Goal: Task Accomplishment & Management: Manage account settings

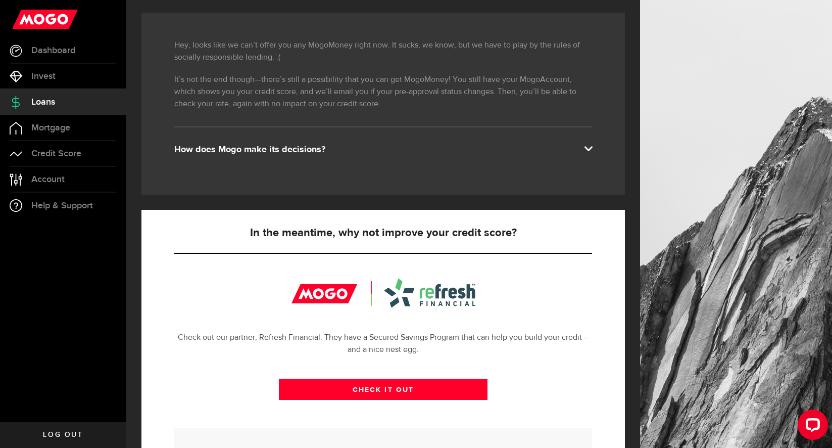
scroll to position [231, 0]
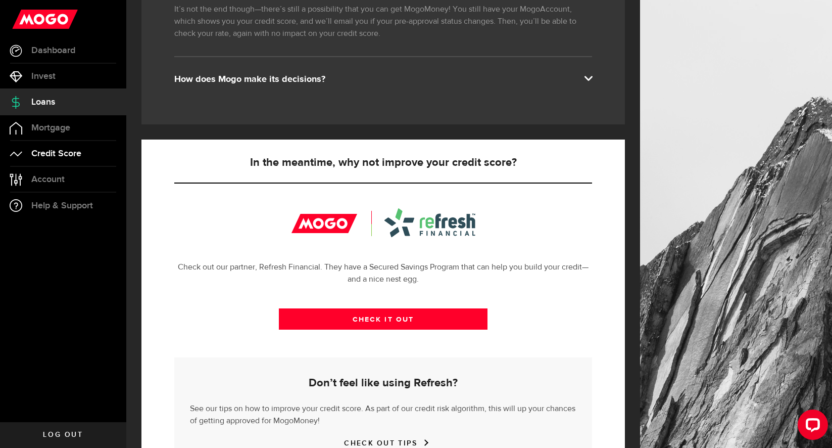
click at [60, 153] on span "Credit Score" at bounding box center [56, 153] width 50 height 9
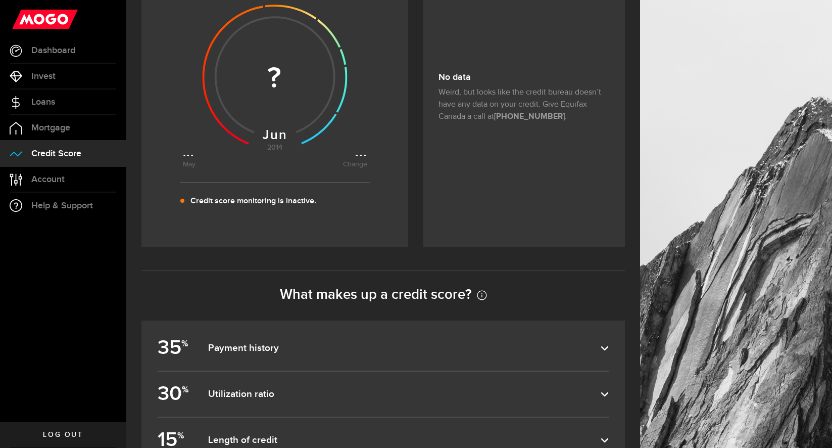
scroll to position [25, 0]
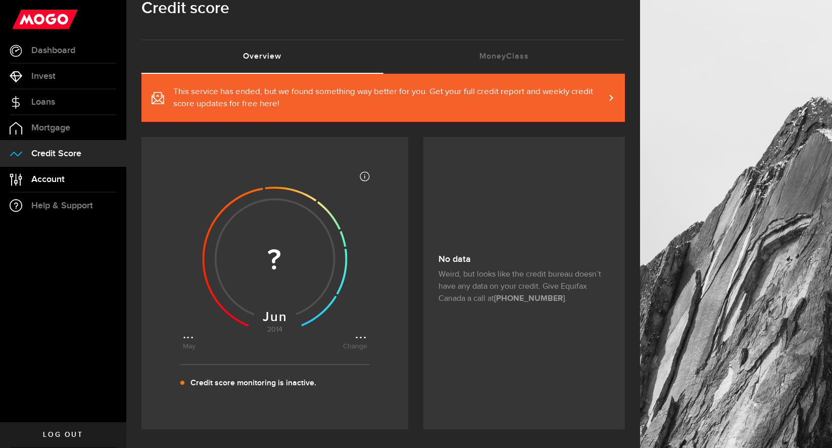
click at [56, 181] on span "Account" at bounding box center [47, 179] width 33 height 9
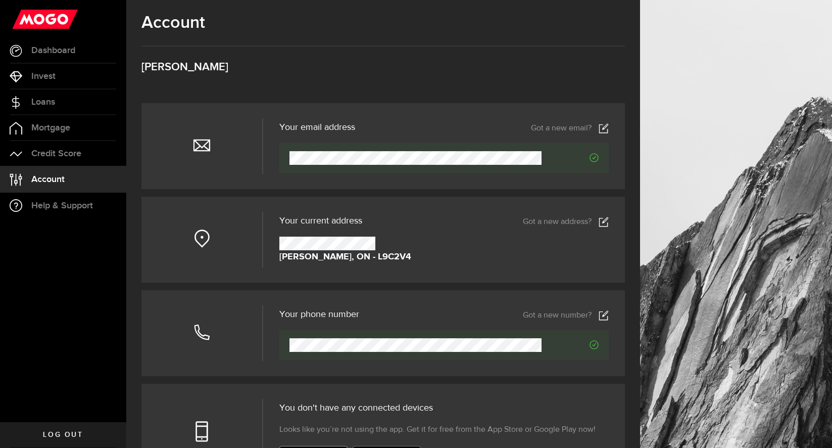
click at [608, 226] on use at bounding box center [603, 222] width 9 height 10
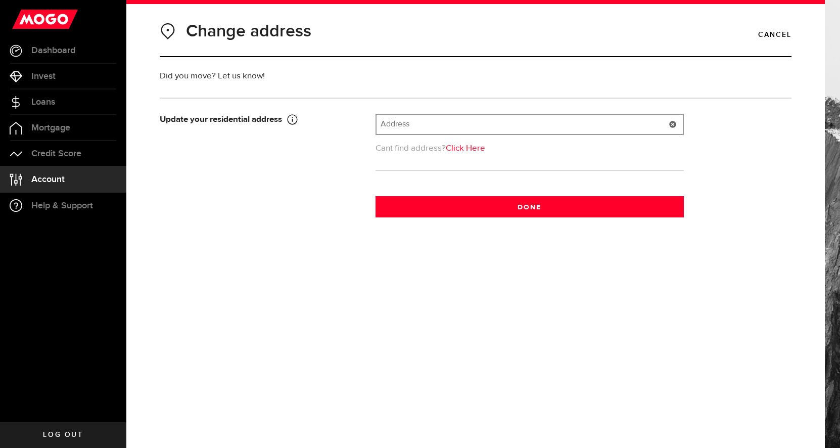
click at [418, 122] on input "text" at bounding box center [529, 124] width 306 height 19
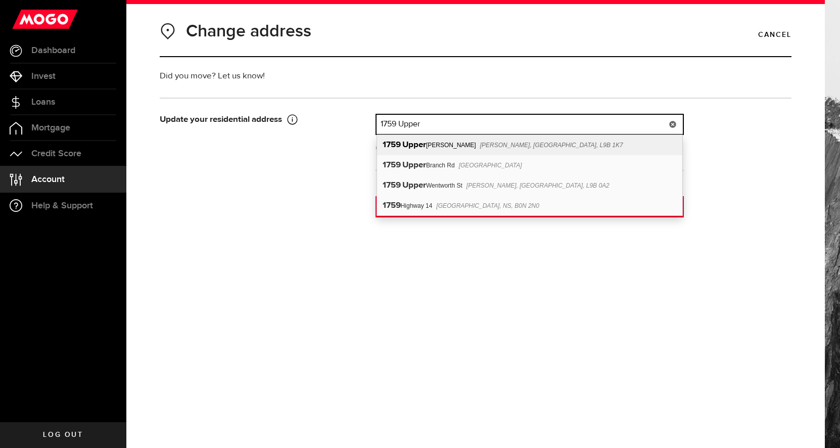
click at [447, 146] on div "[STREET_ADDRESS][PERSON_NAME][PERSON_NAME]" at bounding box center [529, 145] width 305 height 20
type input "[STREET_ADDRESS][PERSON_NAME]"
type input "1759"
type input "Upper [PERSON_NAME] St"
type input "[PERSON_NAME]"
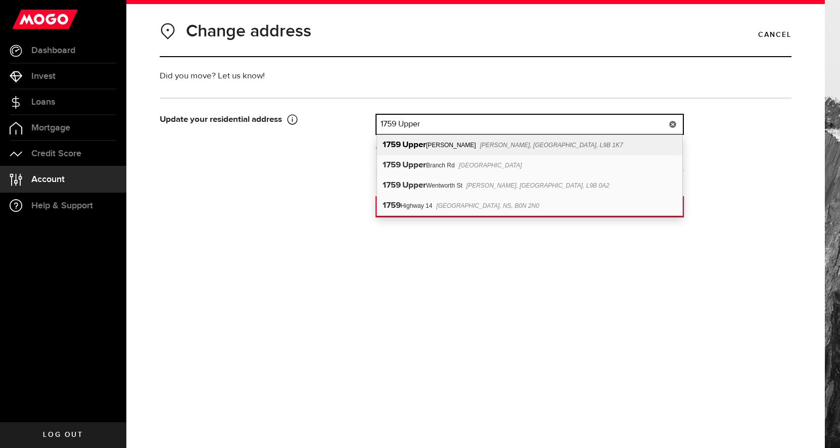
select select "ON"
type input "L9B 1K7"
type input "[GEOGRAPHIC_DATA]"
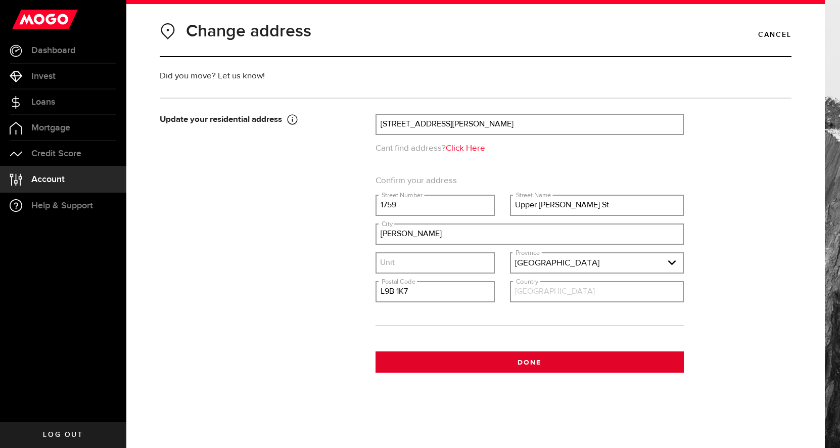
click at [533, 363] on button "Done" at bounding box center [529, 361] width 308 height 21
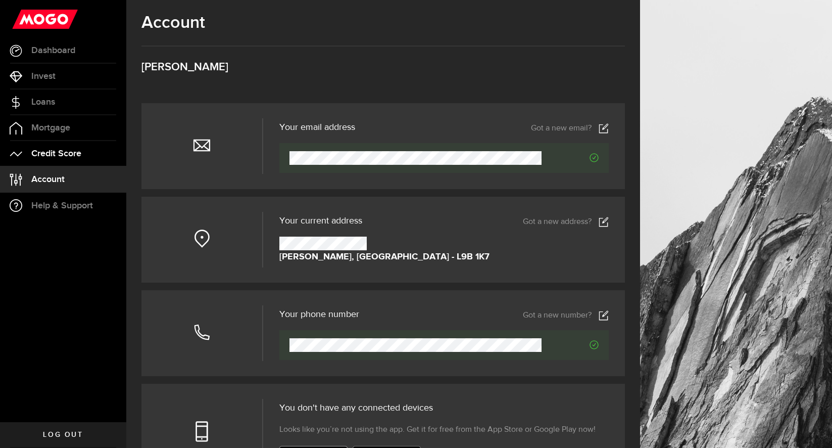
click at [72, 154] on span "Credit Score" at bounding box center [56, 153] width 50 height 9
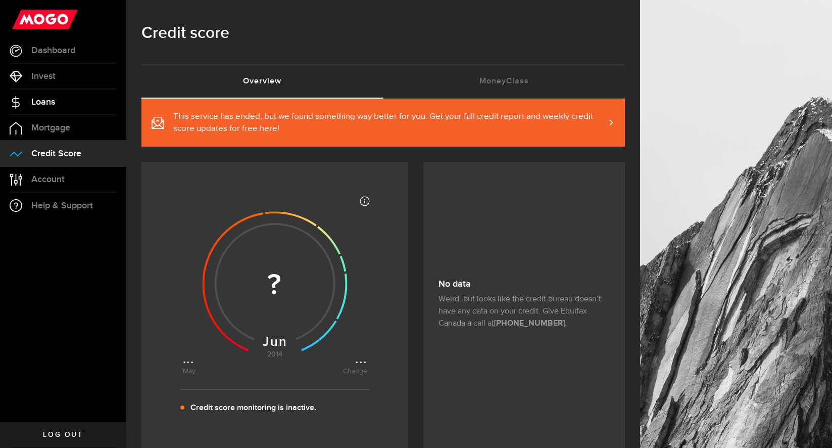
click at [52, 102] on span "Loans" at bounding box center [43, 101] width 24 height 9
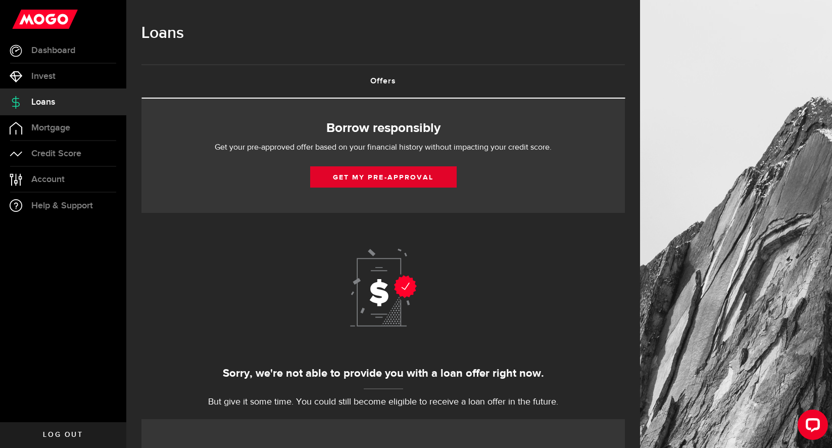
click at [430, 174] on button "Get my pre-approval" at bounding box center [383, 176] width 146 height 21
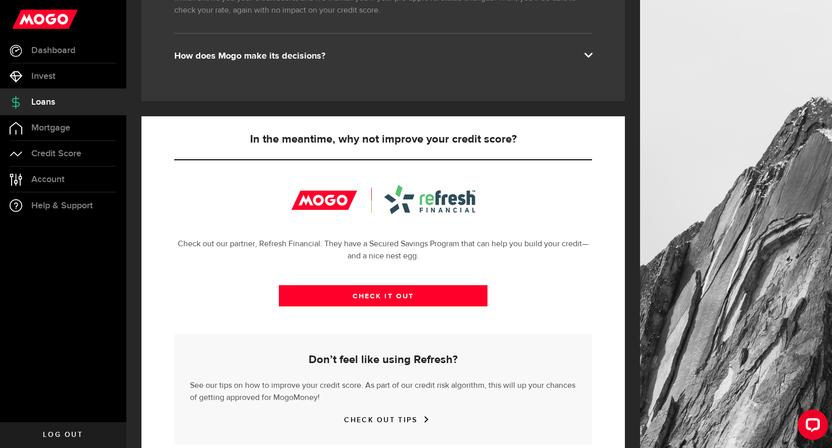
scroll to position [282, 0]
